Goal: Task Accomplishment & Management: Manage account settings

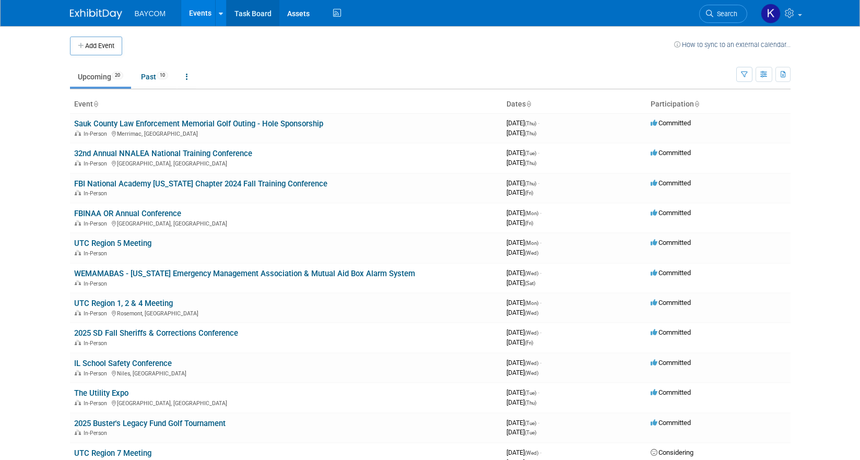
click at [242, 17] on link "Task Board" at bounding box center [253, 13] width 53 height 26
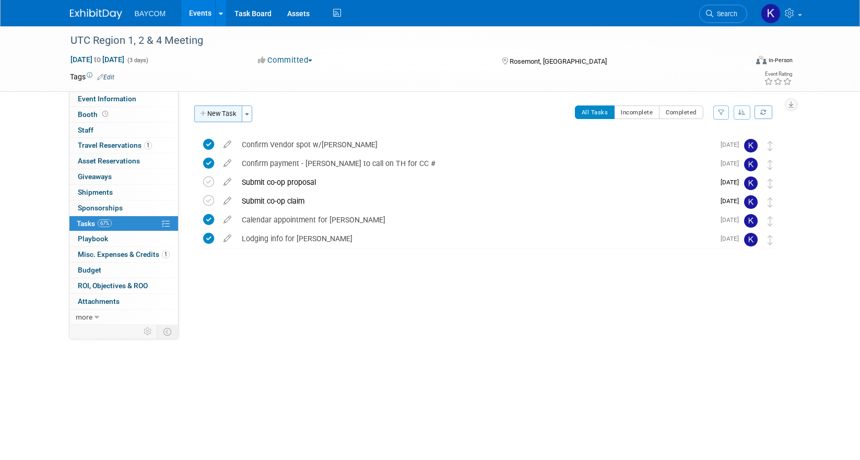
click at [216, 112] on button "New Task" at bounding box center [218, 114] width 48 height 17
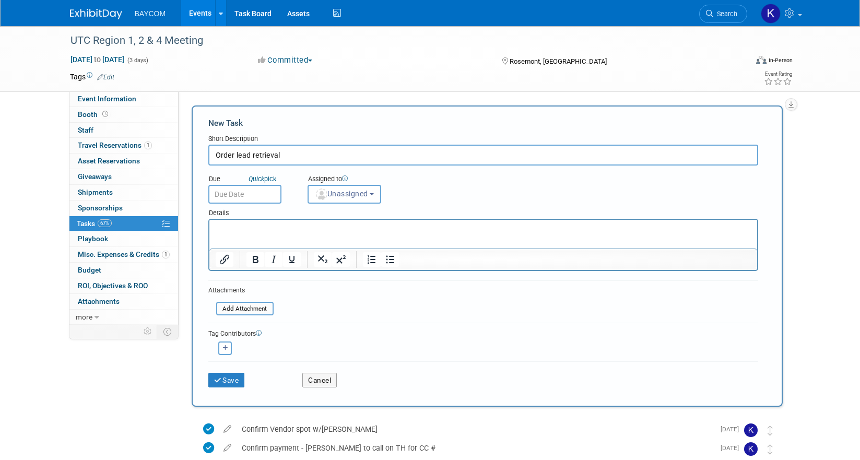
type input "Order lead retrieval"
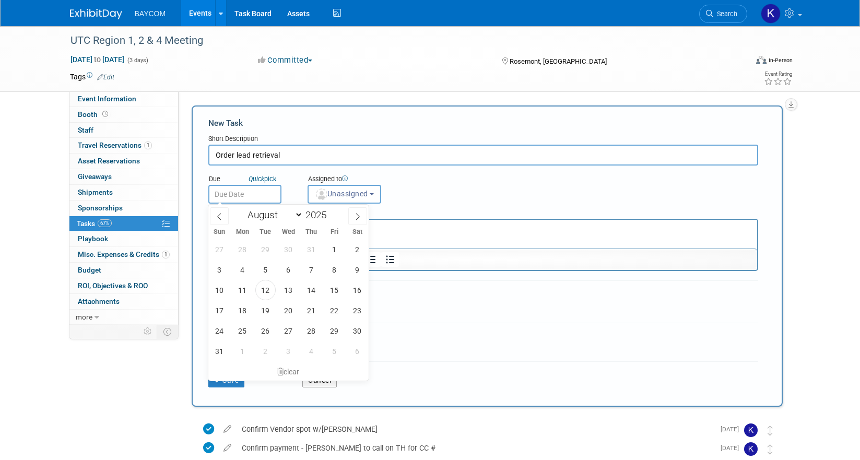
click at [264, 192] on input "text" at bounding box center [244, 194] width 73 height 19
click at [335, 288] on span "15" at bounding box center [334, 290] width 20 height 20
type input "Aug 15, 2025"
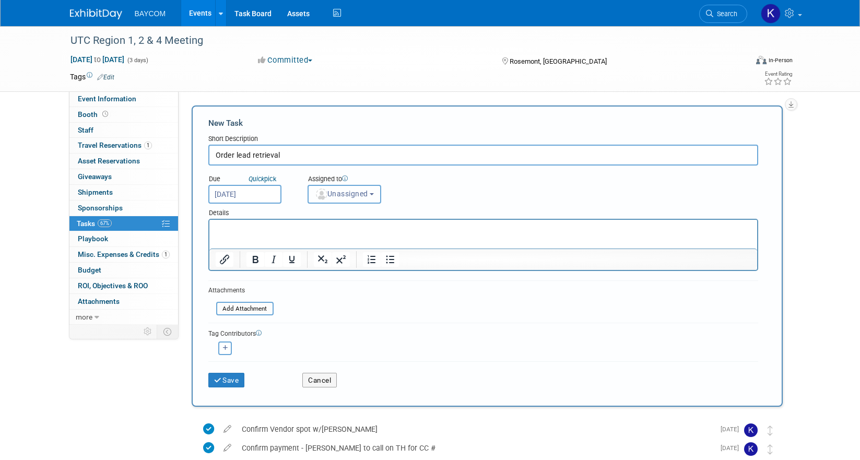
click at [336, 195] on span "Unassigned" at bounding box center [341, 194] width 53 height 8
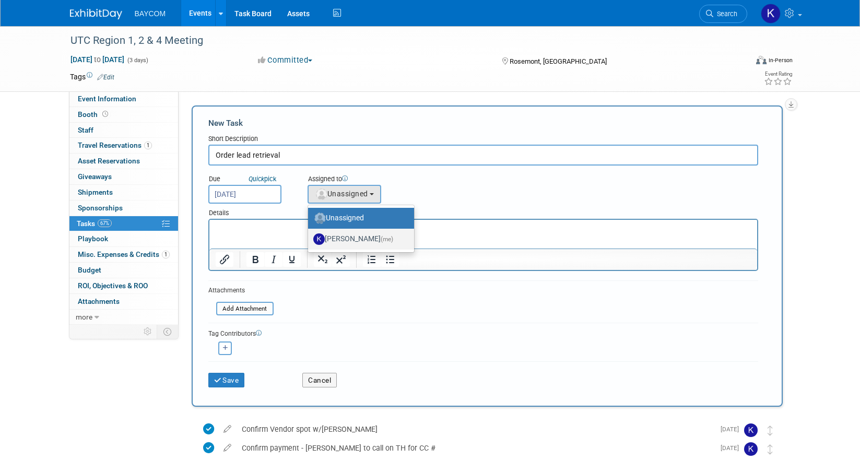
click at [340, 239] on label "Kayla Novak (me)" at bounding box center [358, 239] width 90 height 17
click at [310, 239] on input "Kayla Novak (me)" at bounding box center [306, 238] width 7 height 7
select select "3010db7d-870e-43c4-8fb8-0ef80b953965"
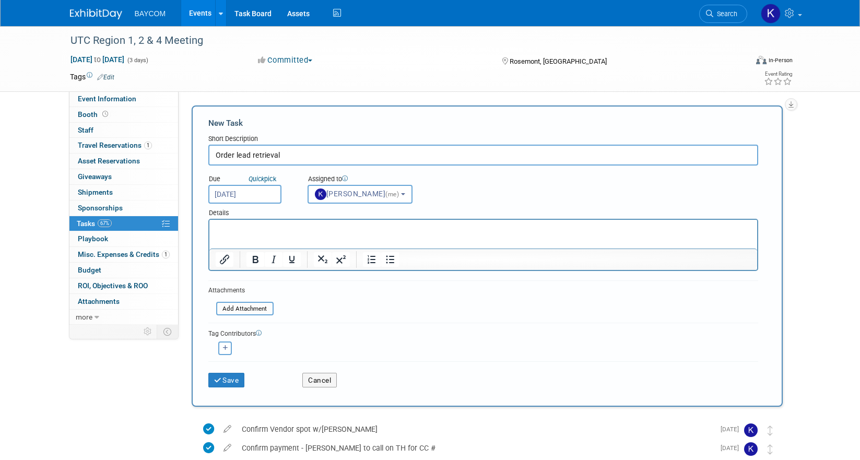
click at [228, 388] on div "Save Cancel" at bounding box center [483, 378] width 550 height 33
click at [228, 382] on button "Save" at bounding box center [226, 380] width 37 height 15
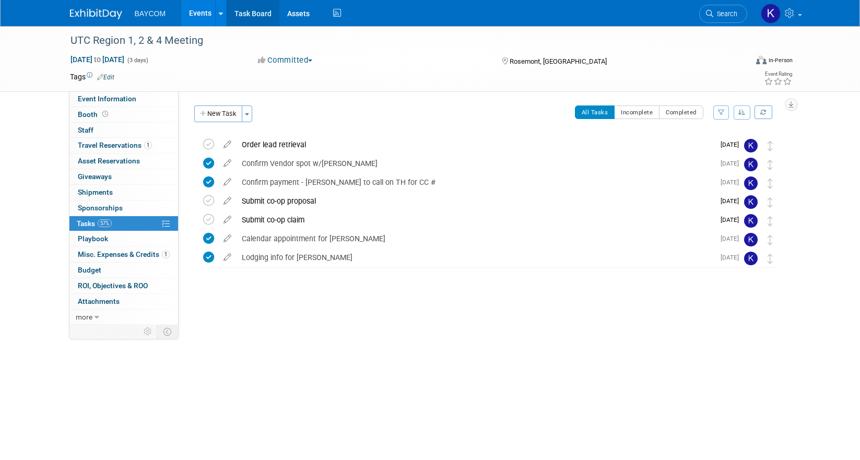
click at [252, 16] on link "Task Board" at bounding box center [253, 13] width 53 height 26
